Goal: Book appointment/travel/reservation

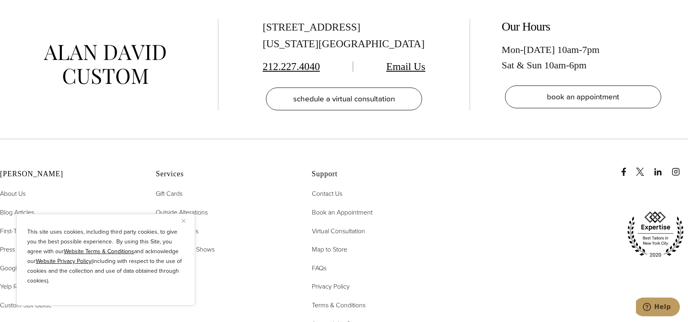
scroll to position [5000, 0]
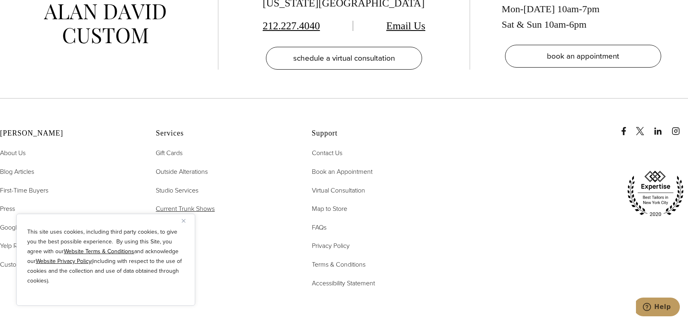
click at [201, 204] on span "Current Trunk Shows" at bounding box center [185, 208] width 59 height 9
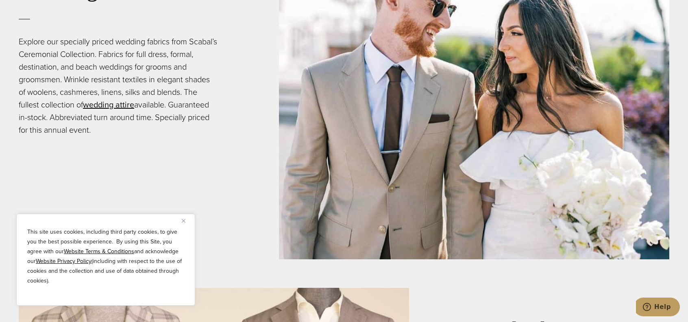
scroll to position [1586, 0]
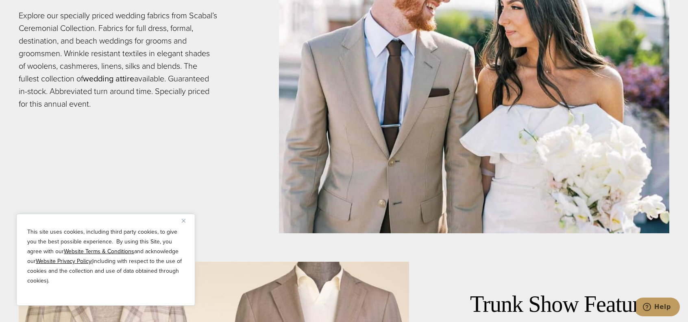
click at [119, 78] on link "wedding attire" at bounding box center [108, 78] width 51 height 12
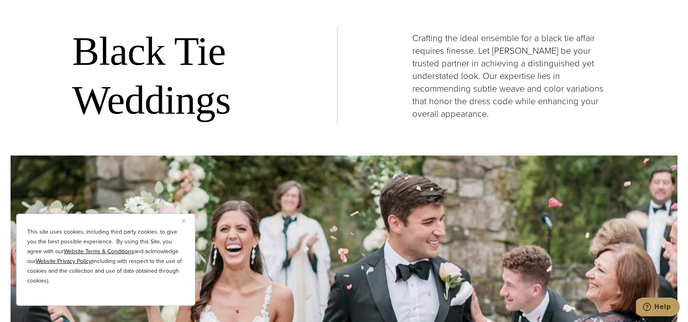
scroll to position [1138, 0]
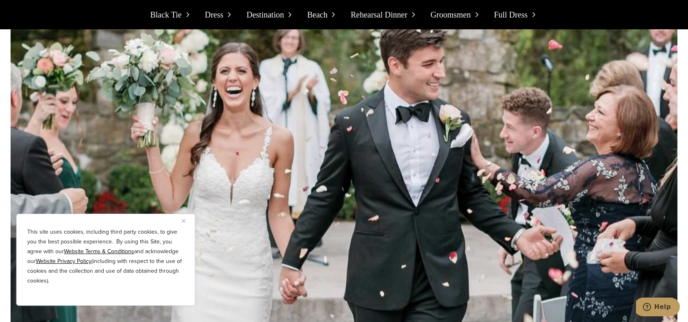
drag, startPoint x: 357, startPoint y: 252, endPoint x: 361, endPoint y: 66, distance: 185.9
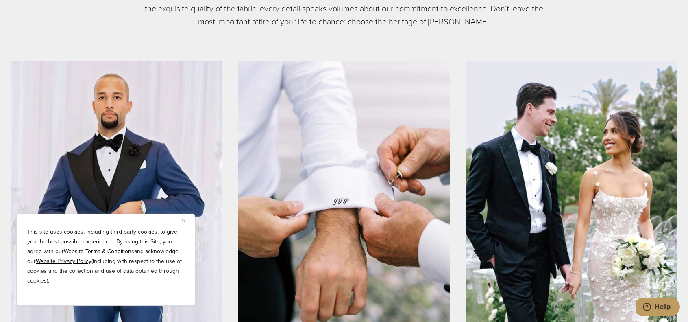
scroll to position [0, 0]
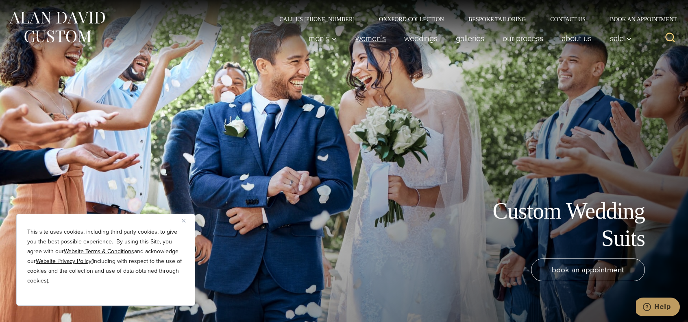
click at [372, 40] on link "Women’s" at bounding box center [370, 38] width 49 height 16
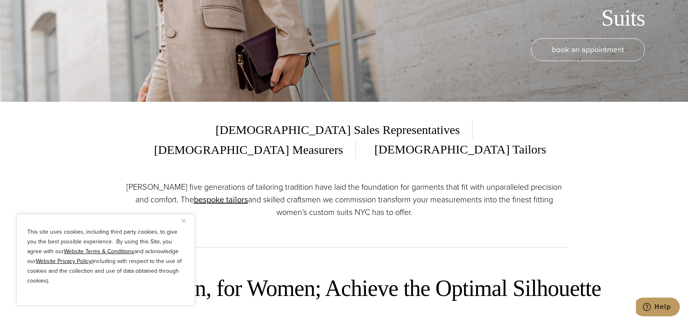
scroll to position [203, 0]
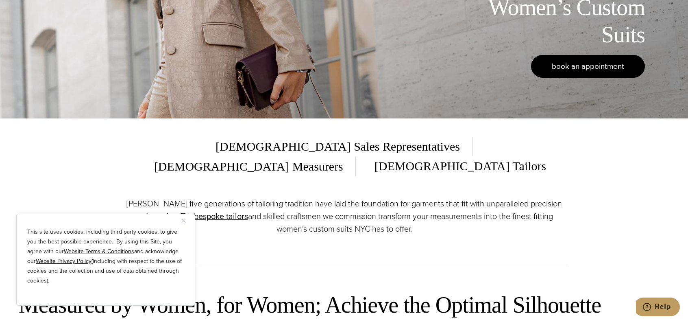
click at [578, 66] on span "book an appointment" at bounding box center [588, 66] width 72 height 12
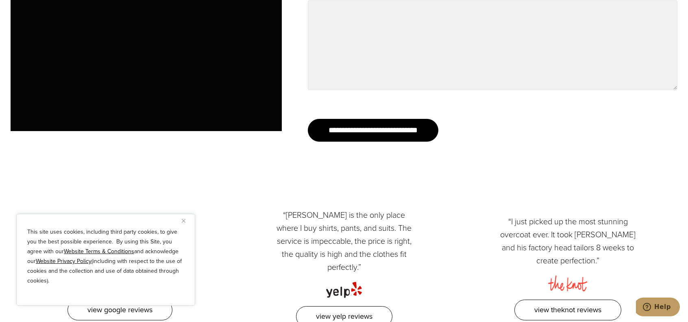
scroll to position [1016, 0]
